Goal: Information Seeking & Learning: Learn about a topic

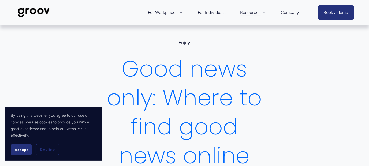
click at [24, 151] on span "Accept" at bounding box center [21, 150] width 13 height 4
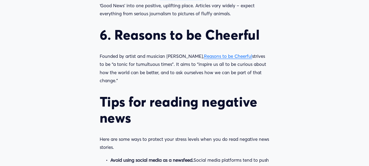
scroll to position [758, 0]
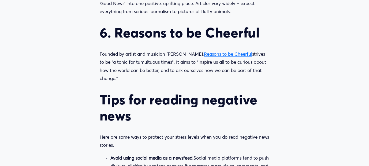
click at [217, 56] on span "Reasons to be Cheerful" at bounding box center [228, 54] width 48 height 6
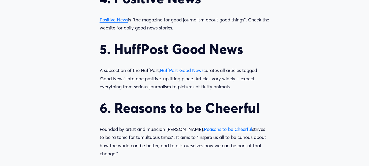
scroll to position [683, 0]
click at [183, 69] on span "HuffPost Good News" at bounding box center [181, 70] width 43 height 6
